Goal: Information Seeking & Learning: Learn about a topic

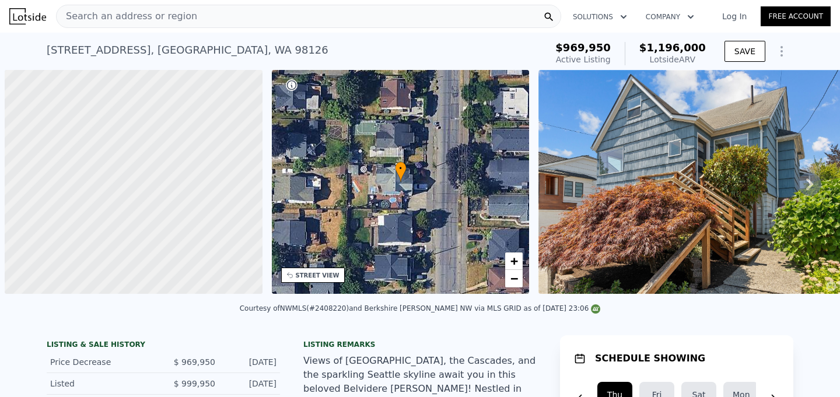
scroll to position [32, 0]
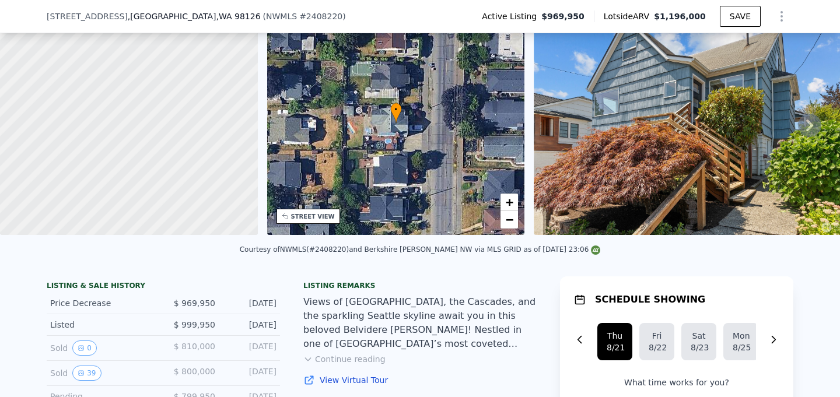
click at [344, 354] on button "Continue reading" at bounding box center [344, 360] width 82 height 12
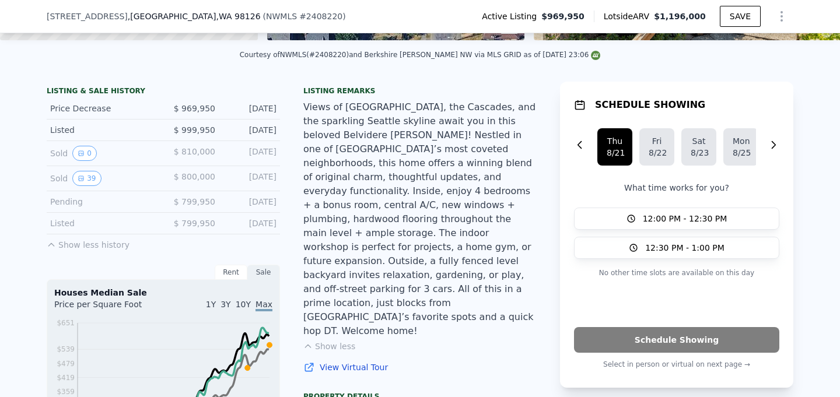
scroll to position [252, 0]
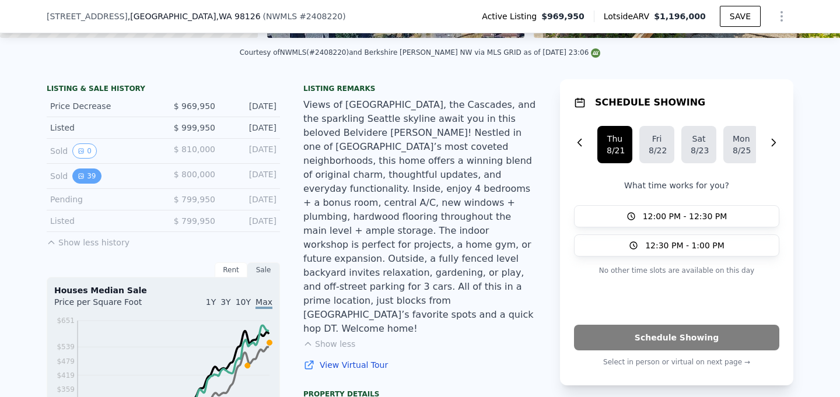
click at [91, 176] on button "39" at bounding box center [86, 176] width 29 height 15
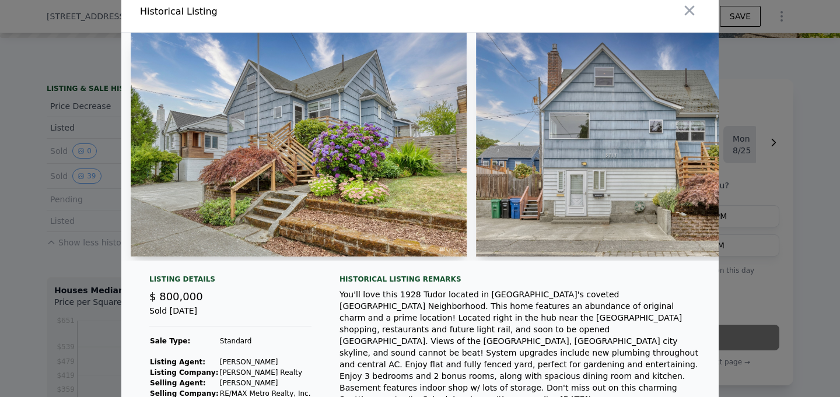
scroll to position [10, 0]
click at [354, 147] on img at bounding box center [299, 144] width 336 height 224
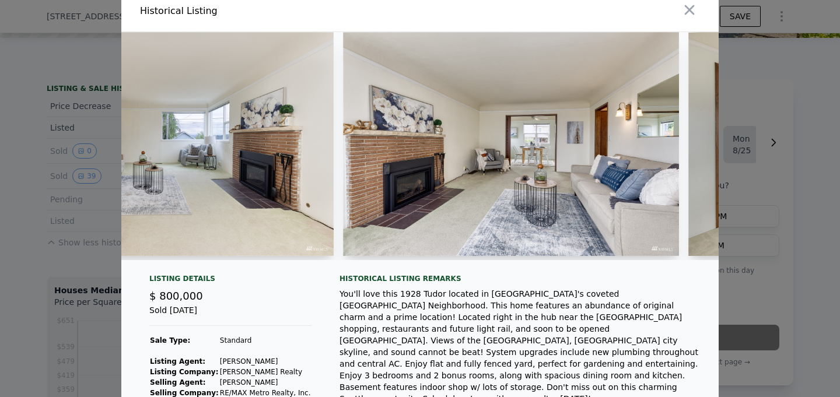
scroll to position [0, 1174]
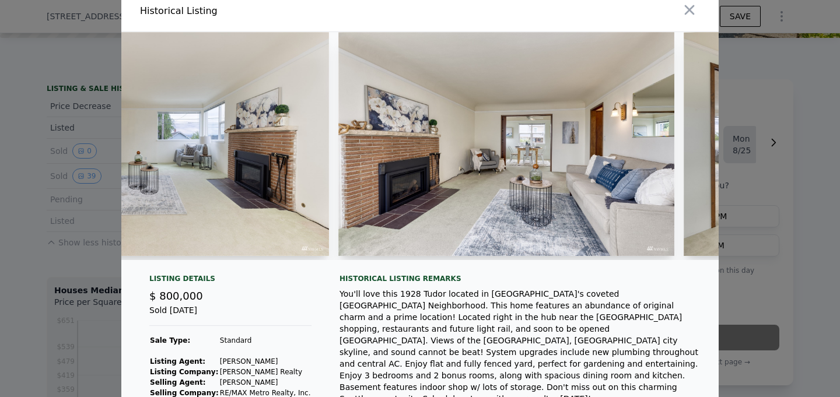
click at [402, 187] on img at bounding box center [506, 144] width 336 height 224
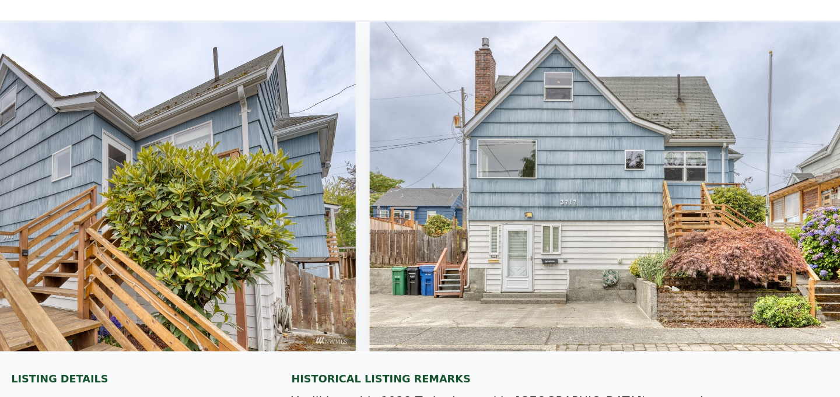
scroll to position [0, 12894]
